Goal: Find specific page/section: Find specific page/section

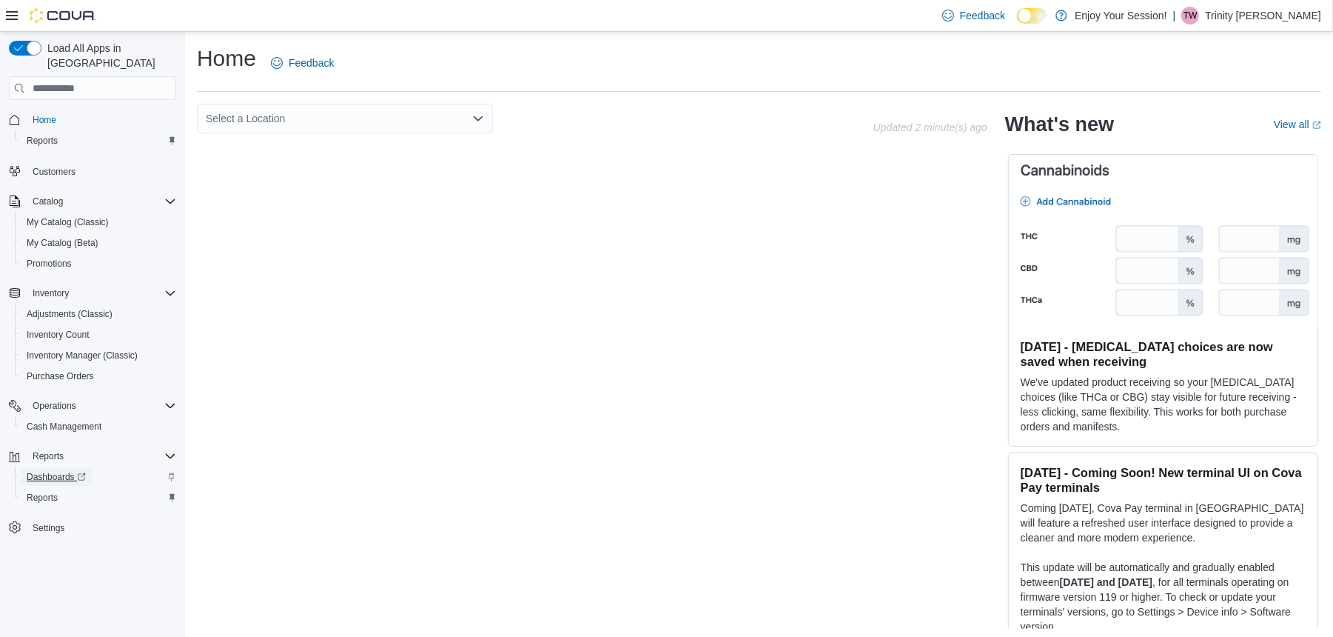
click at [55, 471] on span "Dashboards" at bounding box center [56, 477] width 59 height 12
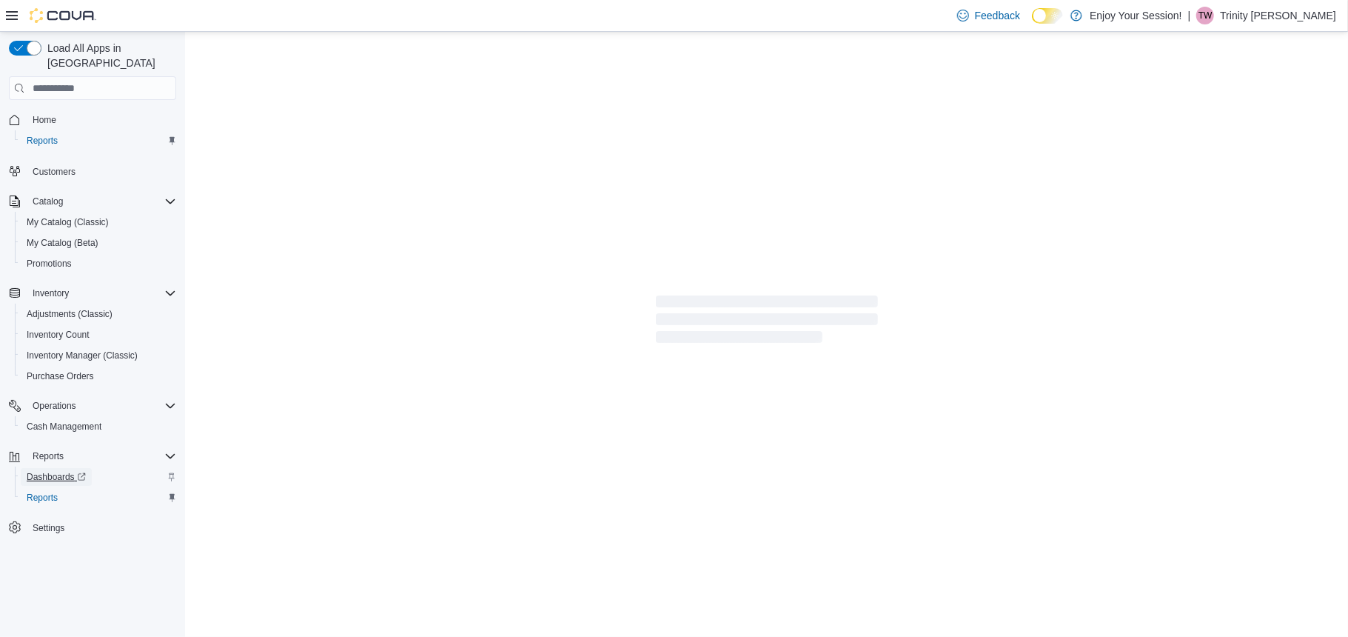
click at [58, 471] on span "Dashboards" at bounding box center [56, 477] width 59 height 12
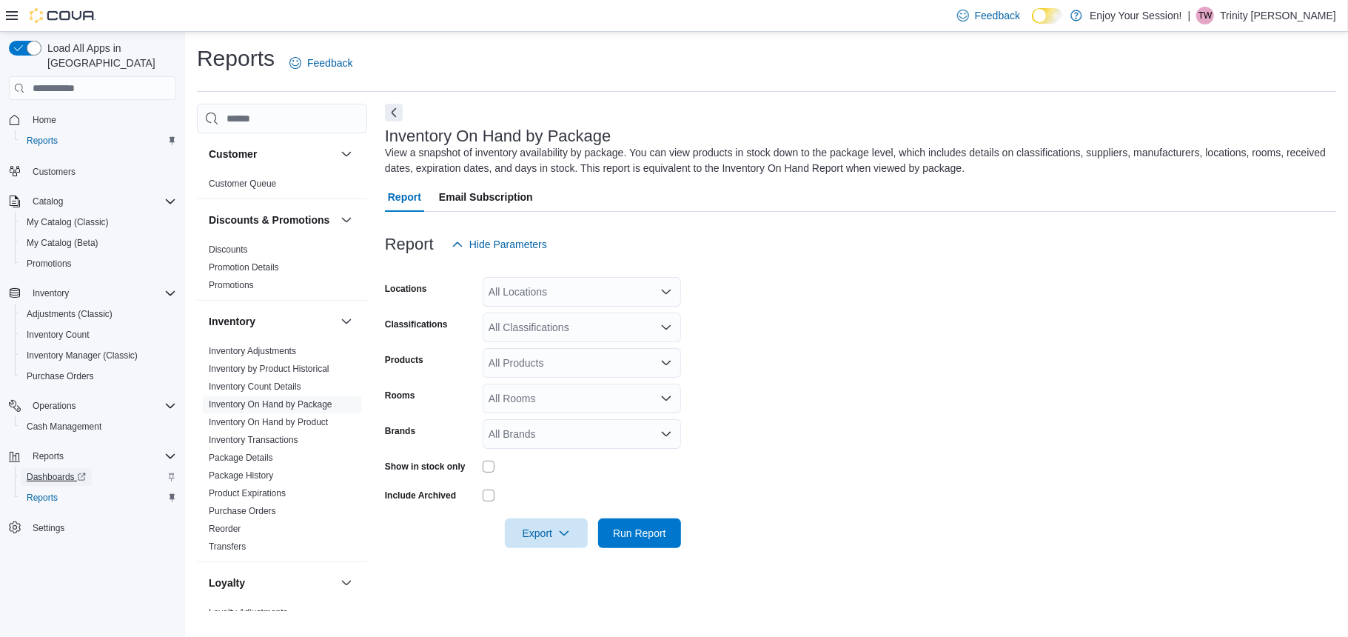
click at [68, 471] on span "Dashboards" at bounding box center [56, 477] width 59 height 12
click at [64, 468] on span "Dashboards" at bounding box center [56, 477] width 59 height 18
click at [69, 471] on span "Dashboards" at bounding box center [56, 477] width 59 height 12
